Goal: Entertainment & Leisure: Consume media (video, audio)

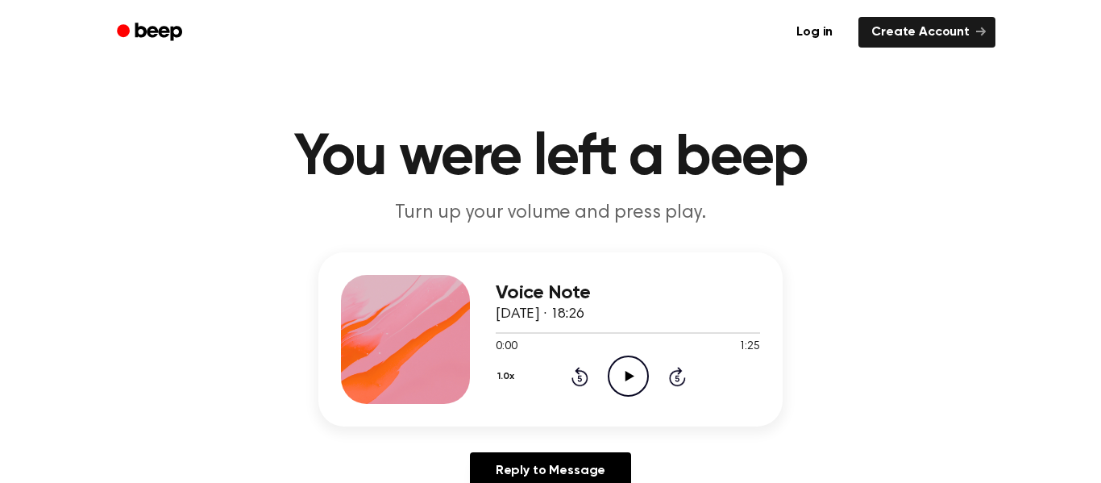
click at [626, 374] on icon at bounding box center [629, 376] width 9 height 10
click at [637, 377] on icon "Play Audio" at bounding box center [628, 376] width 41 height 41
click at [580, 374] on icon "Rewind 5 seconds" at bounding box center [580, 376] width 18 height 21
